Goal: Communication & Community: Answer question/provide support

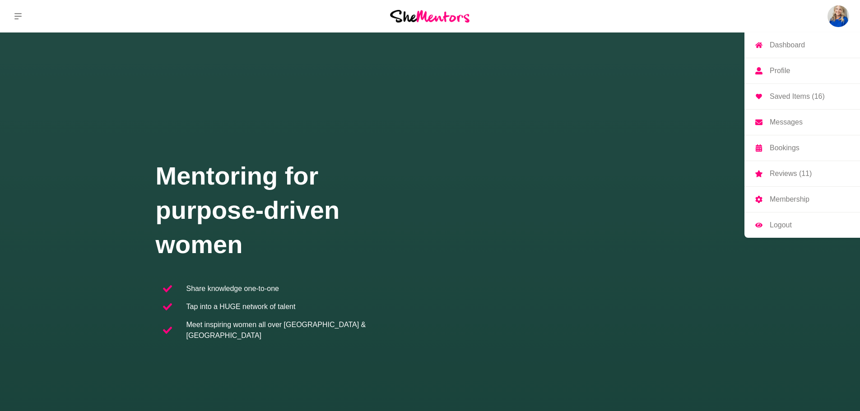
click at [783, 119] on p "Messages" at bounding box center [785, 122] width 33 height 7
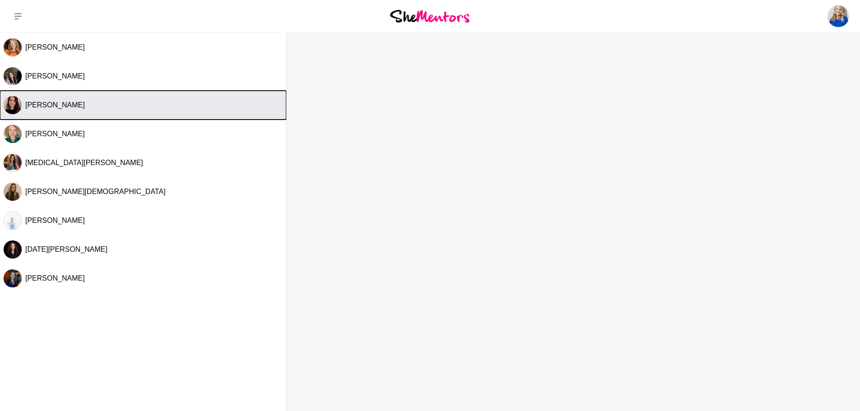
click at [51, 102] on span "[PERSON_NAME]" at bounding box center [55, 105] width 60 height 8
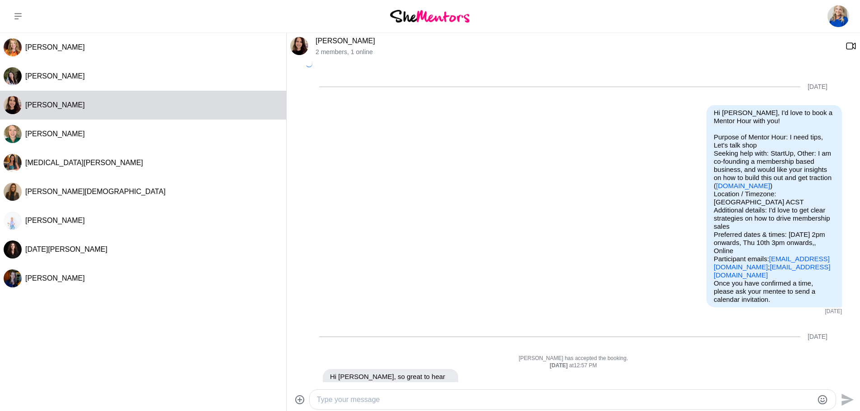
scroll to position [320, 0]
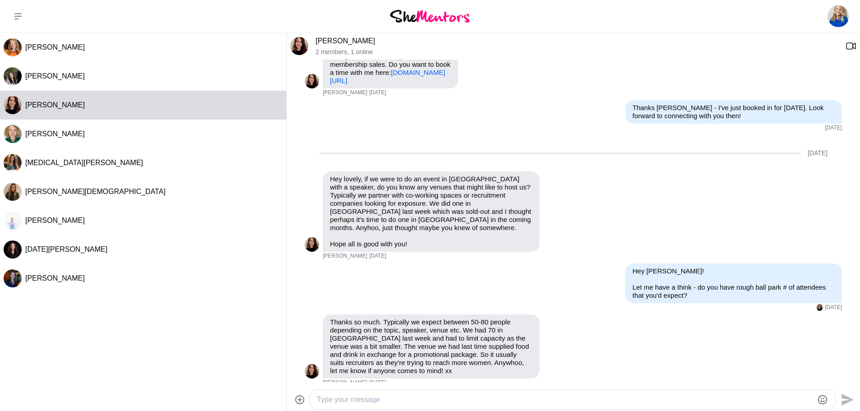
click at [410, 402] on textarea "Type your message" at bounding box center [565, 399] width 496 height 11
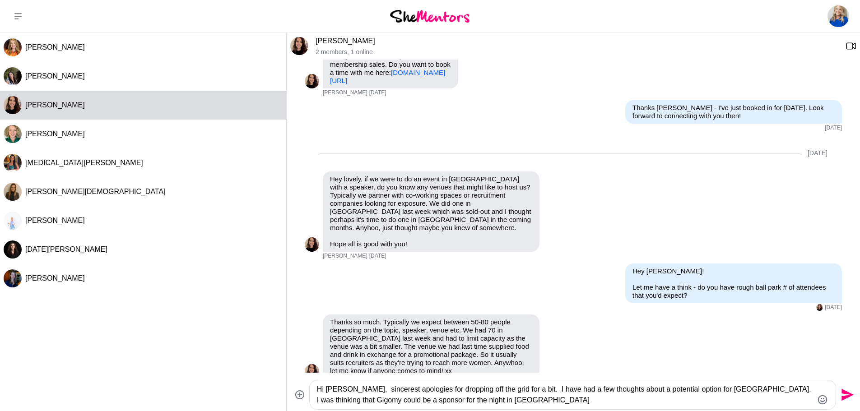
click at [352, 402] on textarea "Hi [PERSON_NAME], sincerest apologies for dropping off the grid for a bit. I ha…" at bounding box center [565, 395] width 496 height 22
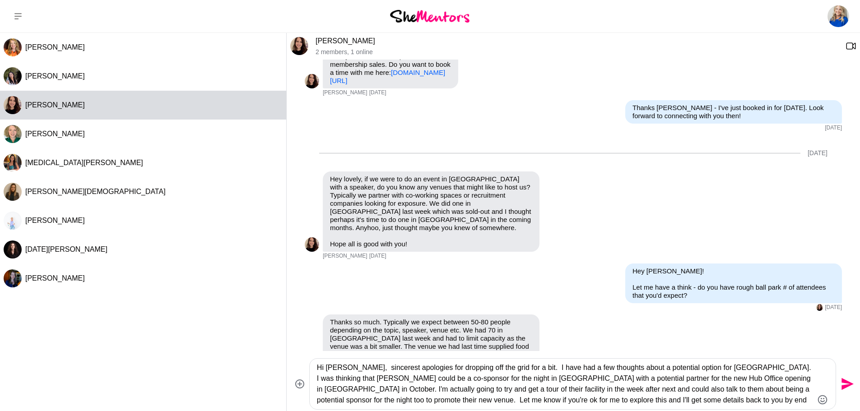
click at [316, 389] on div "Hi [PERSON_NAME], sincerest apologies for dropping off the grid for a bit. I ha…" at bounding box center [573, 384] width 526 height 51
drag, startPoint x: 318, startPoint y: 390, endPoint x: 372, endPoint y: 389, distance: 54.2
click at [372, 389] on textarea "Hi [PERSON_NAME], sincerest apologies for dropping off the grid for a bit. I ha…" at bounding box center [565, 383] width 496 height 43
click at [422, 390] on textarea "Hi [PERSON_NAME], sincerest apologies for dropping off the grid for a bit. I ha…" at bounding box center [565, 383] width 496 height 43
drag, startPoint x: 355, startPoint y: 389, endPoint x: 304, endPoint y: 392, distance: 51.5
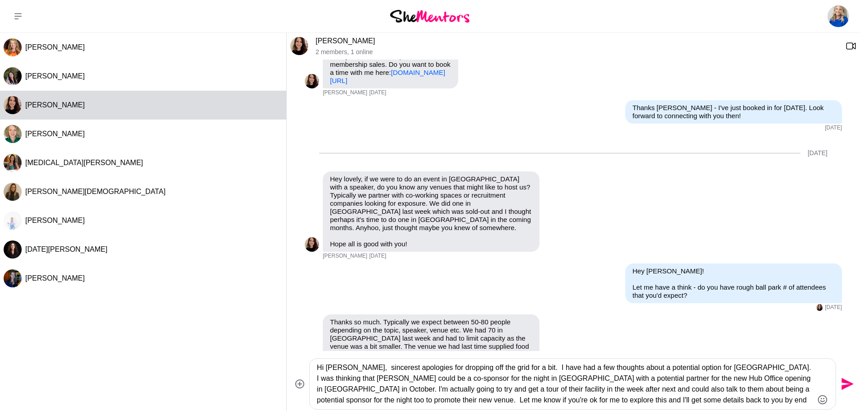
click at [304, 392] on div "Hi [PERSON_NAME], sincerest apologies for dropping off the grid for a bit. I ha…" at bounding box center [573, 383] width 566 height 51
click at [648, 397] on textarea "Hi [PERSON_NAME], sincerest apologies for dropping off the grid for a bit. I ha…" at bounding box center [565, 383] width 496 height 43
type textarea "Hi [PERSON_NAME], sincerest apologies for dropping off the grid for a bit. I ha…"
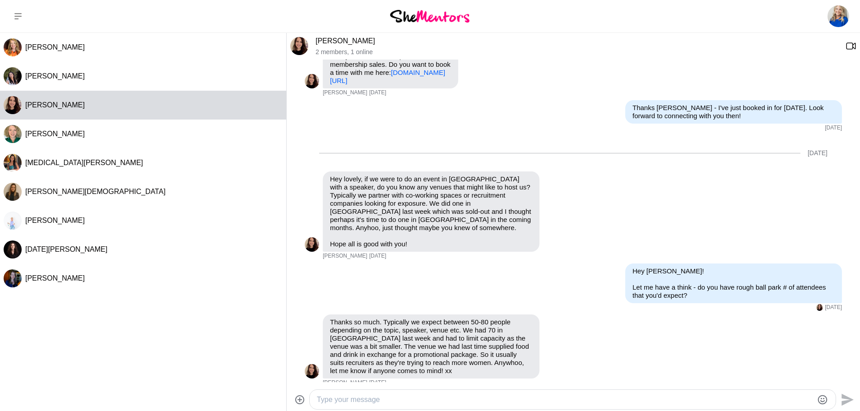
scroll to position [448, 0]
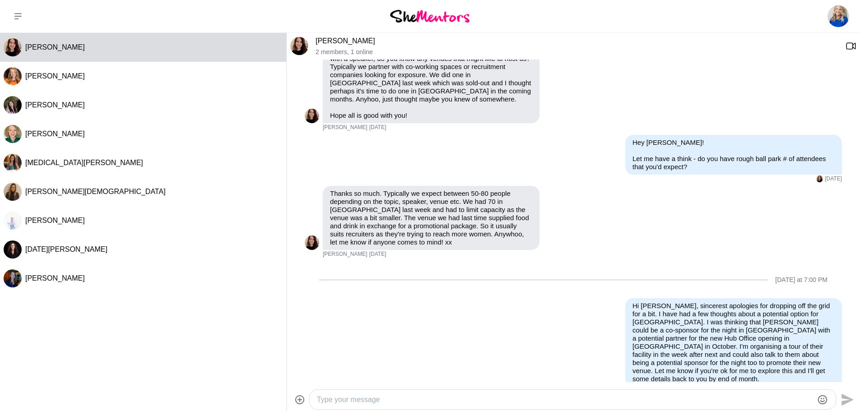
click at [520, 392] on div at bounding box center [573, 399] width 526 height 19
click at [519, 395] on textarea "Type your message" at bounding box center [565, 399] width 496 height 11
paste textarea "[URL][DOMAIN_NAME]"
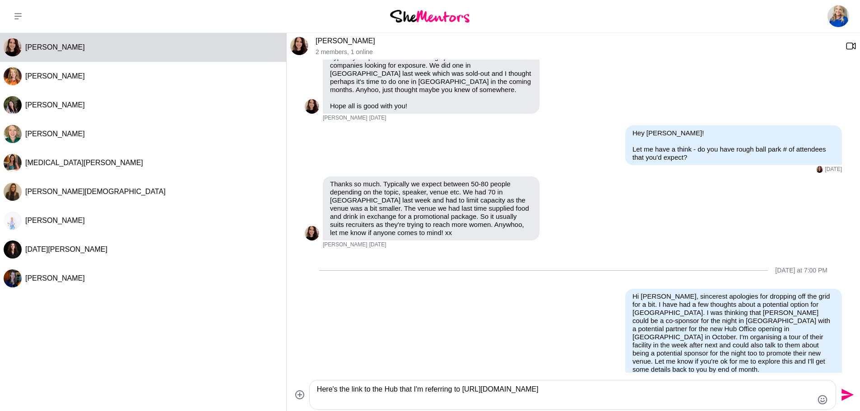
type textarea "Here's the link to the Hub that I'm referring to [URL][DOMAIN_NAME]"
click at [858, 395] on div "Here's the link to the Hub that I'm referring to [URL][DOMAIN_NAME] Send" at bounding box center [573, 394] width 573 height 33
click at [844, 400] on icon "Send" at bounding box center [846, 395] width 14 height 14
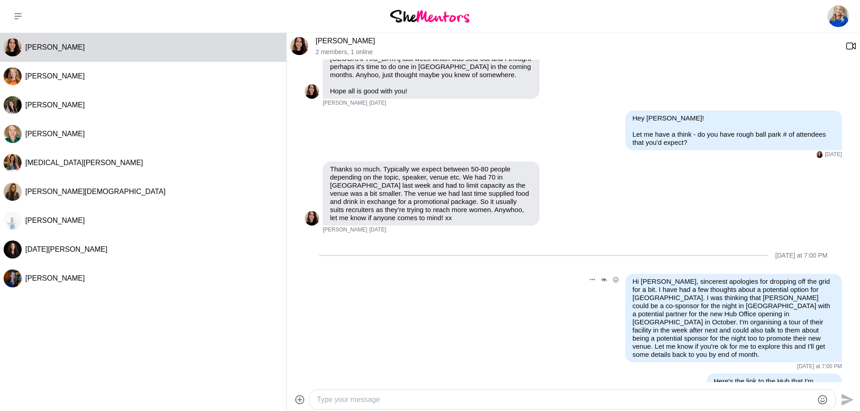
scroll to position [482, 0]
